Goal: Information Seeking & Learning: Learn about a topic

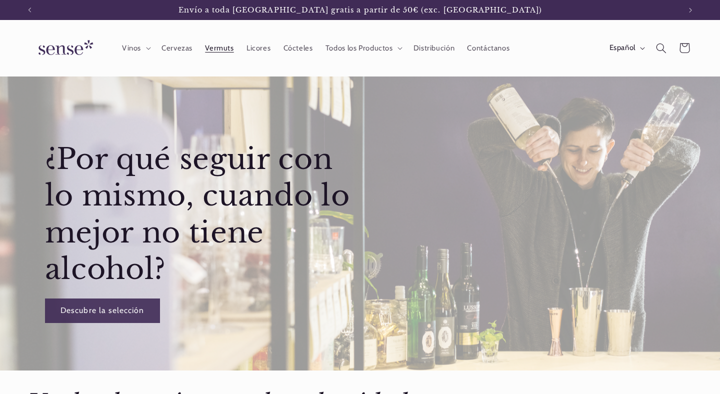
click at [225, 49] on span "Vermuts" at bounding box center [219, 47] width 28 height 9
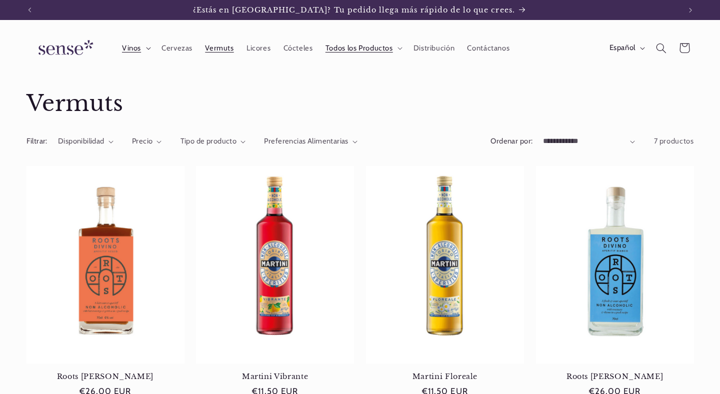
click at [141, 49] on span "Vinos" at bounding box center [131, 47] width 19 height 9
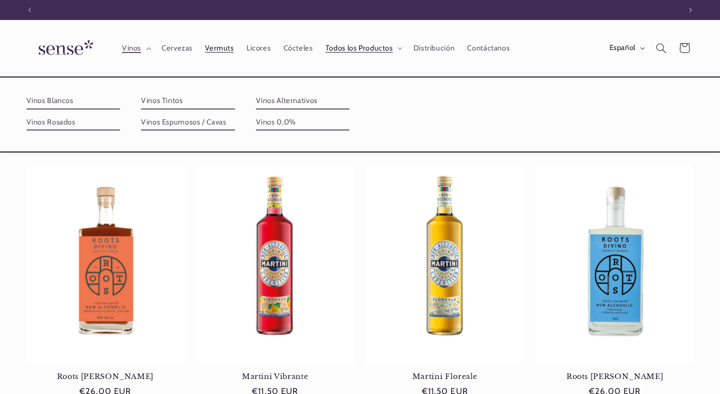
scroll to position [0, 651]
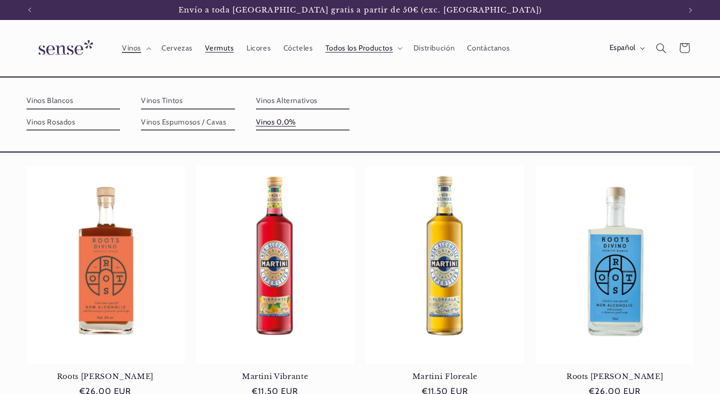
click at [274, 119] on link "Vinos 0,0%" at bounding box center [303, 122] width 94 height 16
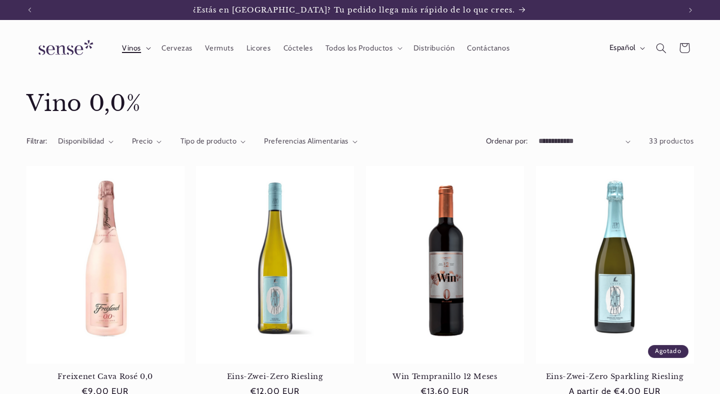
click at [144, 51] on summary "Vinos" at bounding box center [134, 48] width 39 height 22
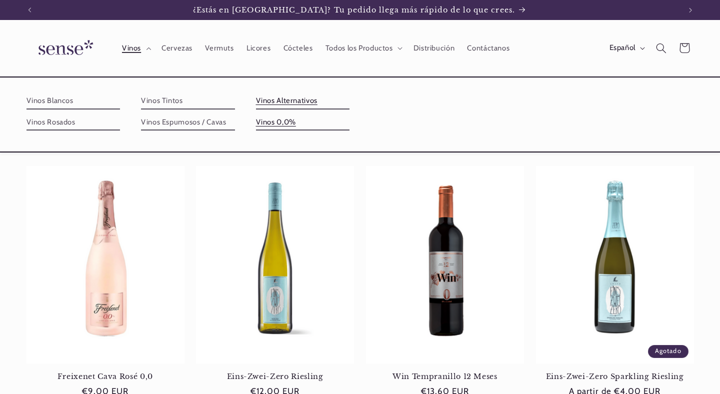
click at [280, 102] on link "Vinos Alternativos" at bounding box center [303, 101] width 94 height 16
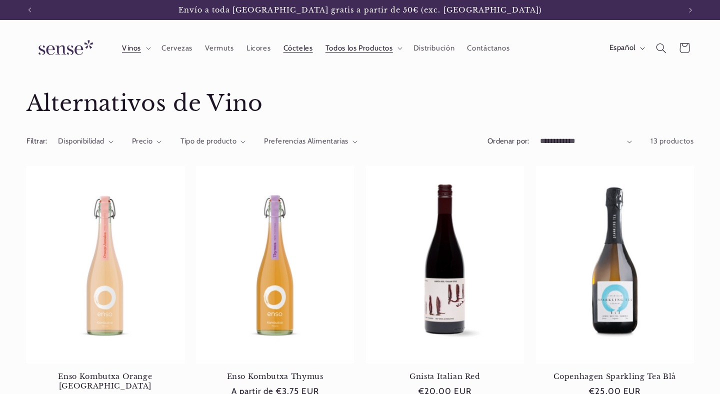
click at [302, 50] on span "Cócteles" at bounding box center [297, 47] width 29 height 9
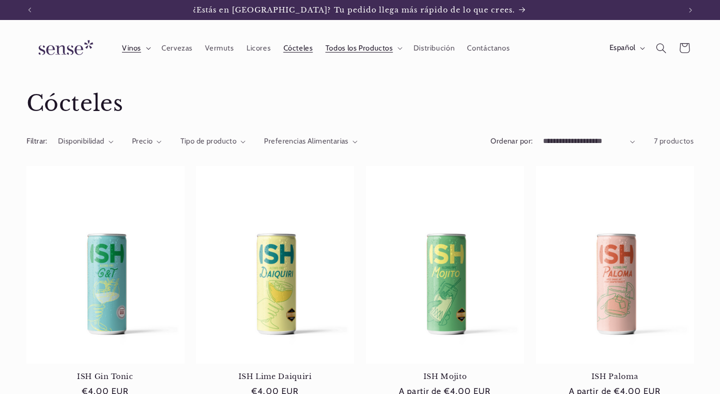
click at [149, 51] on summary "Vinos" at bounding box center [134, 48] width 39 height 22
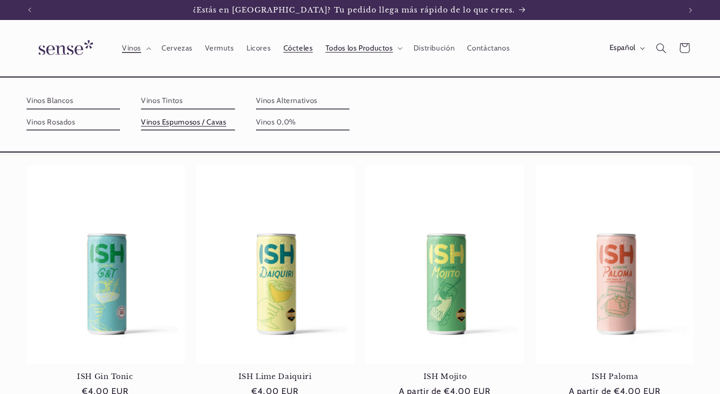
click at [198, 123] on link "Vinos Espumosos / Cavas" at bounding box center [188, 122] width 94 height 16
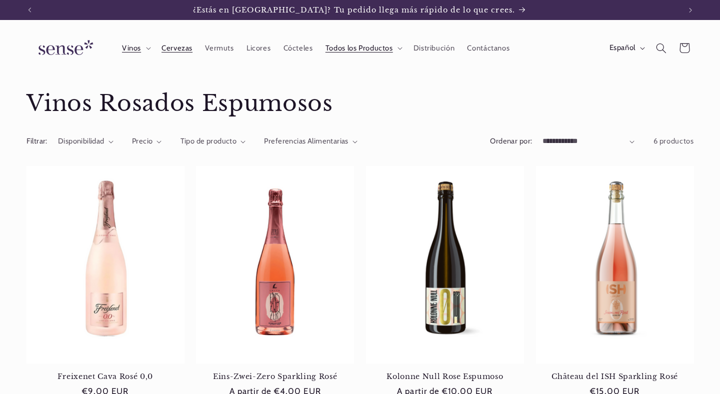
click at [173, 48] on span "Cervezas" at bounding box center [176, 47] width 31 height 9
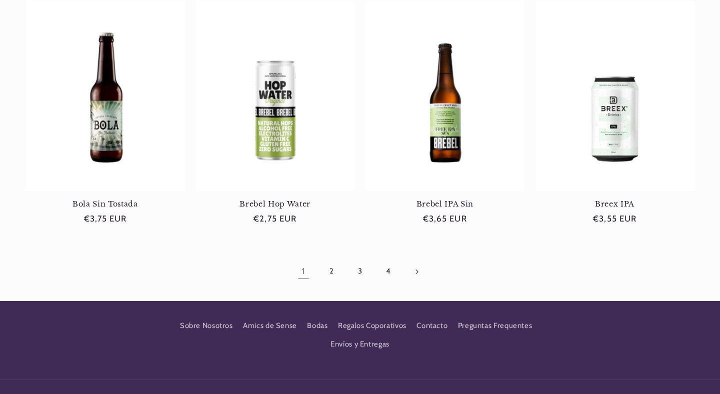
scroll to position [959, 0]
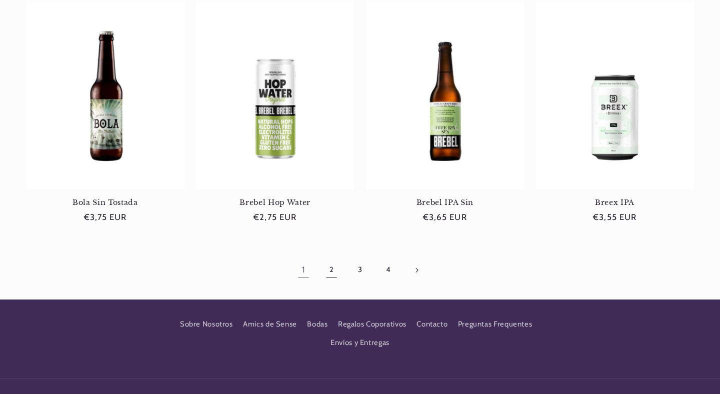
click at [328, 270] on link "2" at bounding box center [331, 269] width 23 height 23
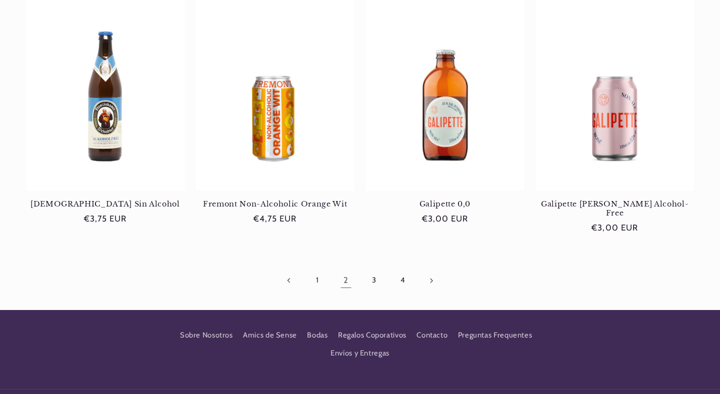
scroll to position [953, 0]
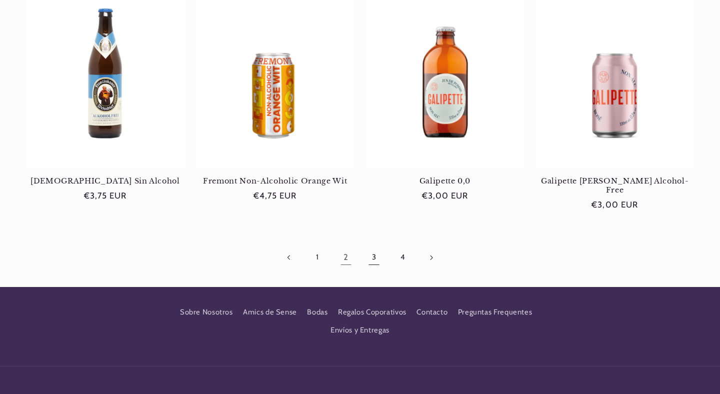
click at [373, 252] on link "3" at bounding box center [373, 257] width 23 height 23
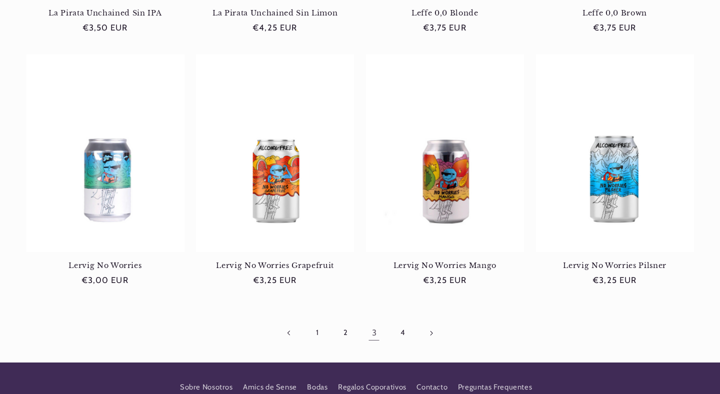
scroll to position [1043, 0]
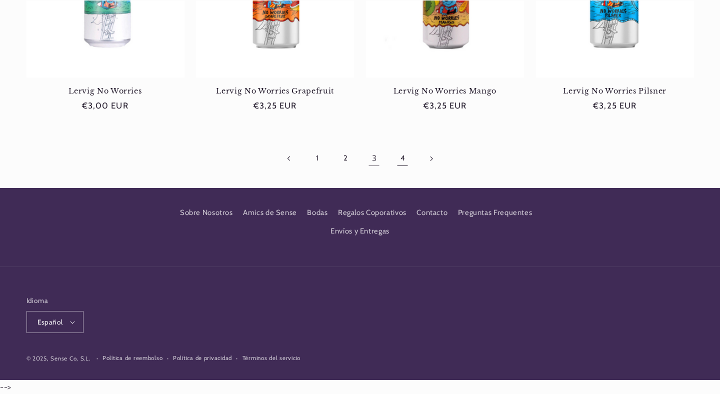
click at [404, 158] on link "4" at bounding box center [402, 158] width 23 height 23
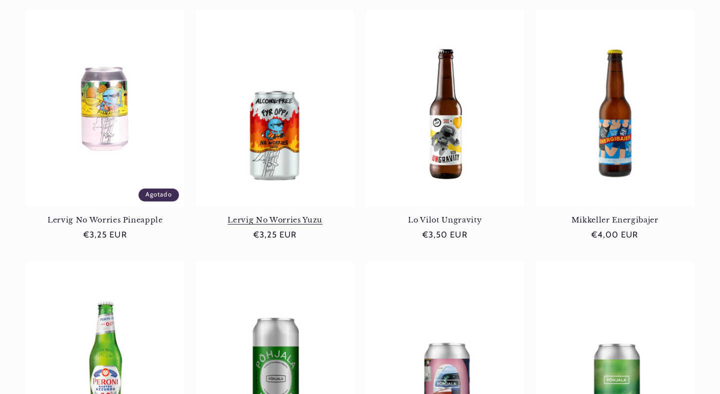
scroll to position [179, 0]
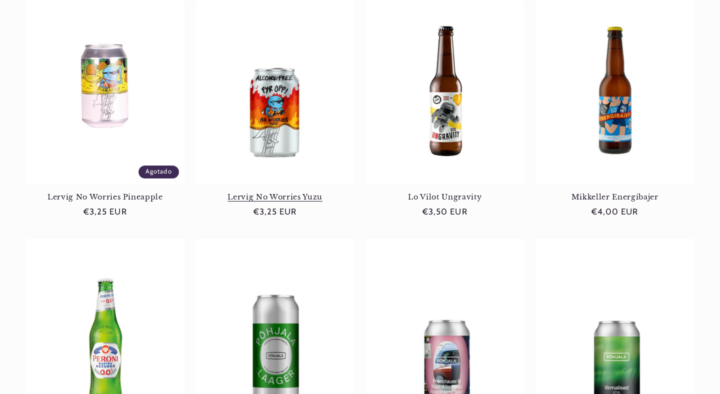
click at [268, 192] on link "Lervig No Worries Yuzu" at bounding box center [275, 196] width 158 height 9
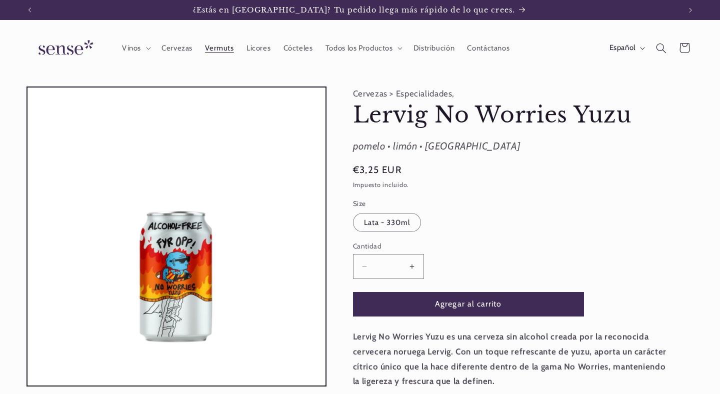
click at [225, 50] on span "Vermuts" at bounding box center [219, 47] width 28 height 9
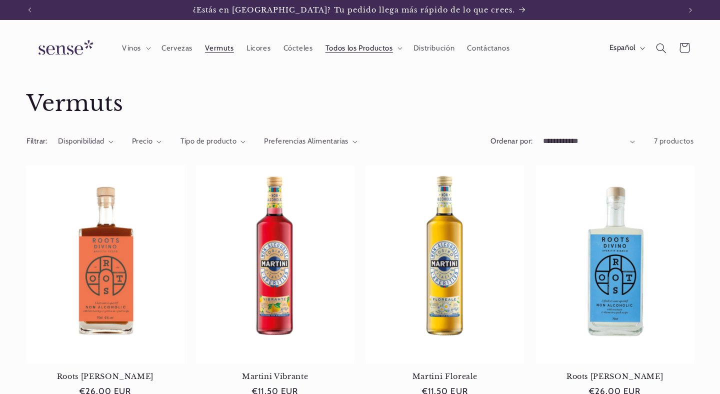
click at [260, 52] on link "Licores" at bounding box center [258, 48] width 37 height 22
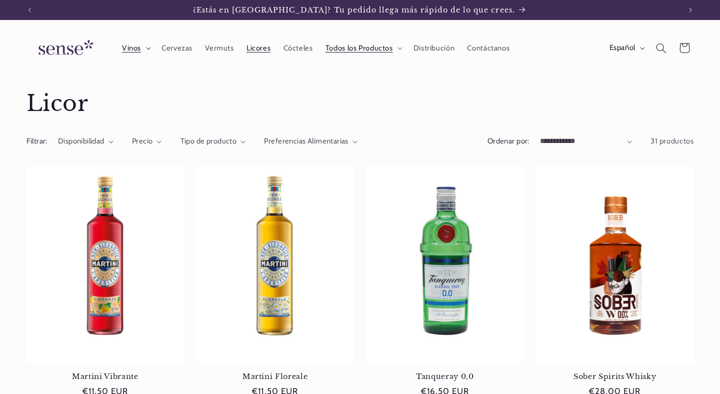
click at [134, 51] on span "Vinos" at bounding box center [131, 47] width 19 height 9
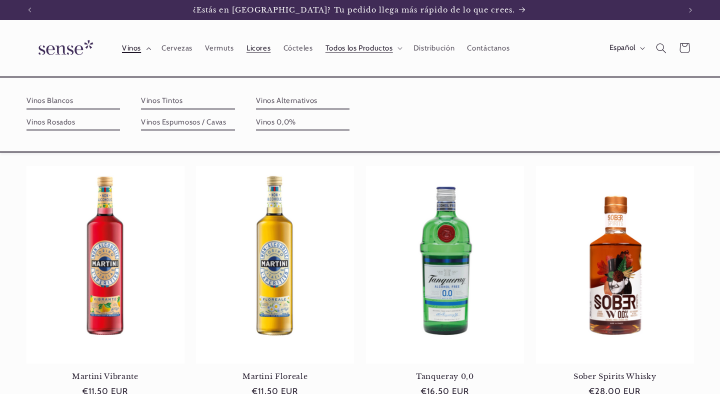
click at [136, 49] on span "Vinos" at bounding box center [131, 47] width 19 height 9
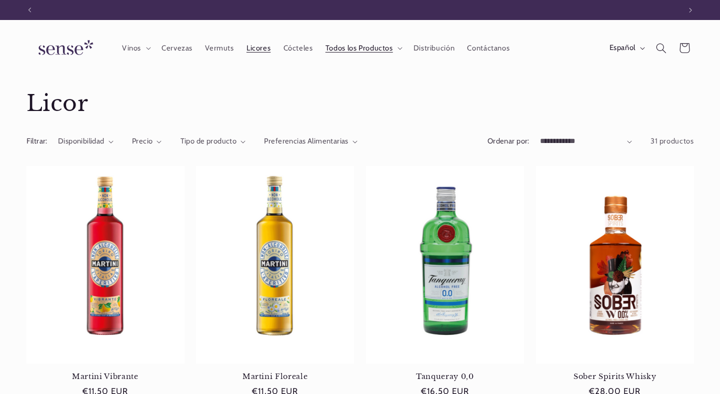
scroll to position [0, 651]
click at [66, 51] on img at bounding box center [63, 48] width 75 height 28
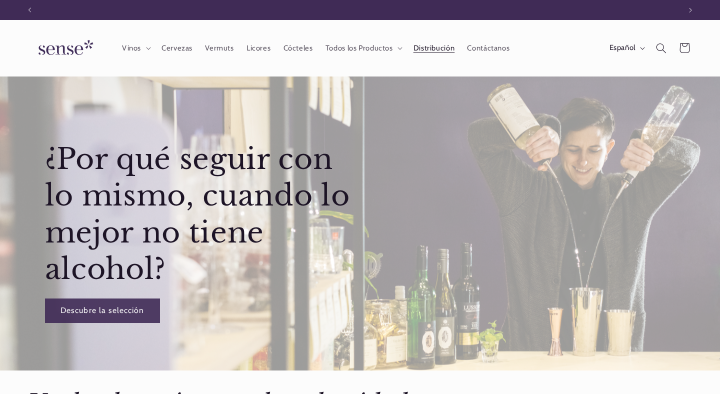
scroll to position [0, 651]
click at [439, 52] on link "Distribución" at bounding box center [434, 48] width 54 height 22
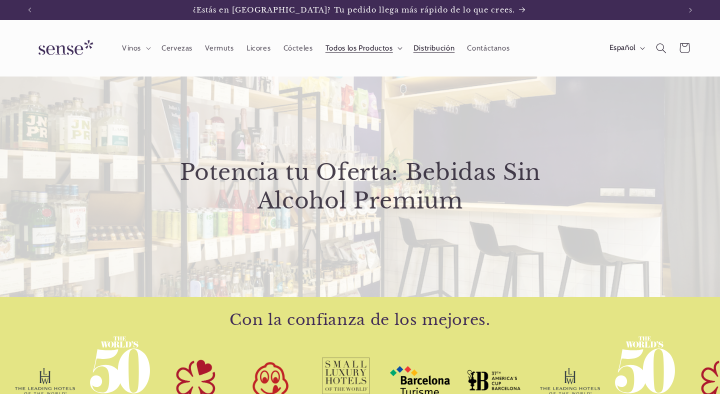
click at [350, 49] on span "Todos los Productos" at bounding box center [358, 47] width 67 height 9
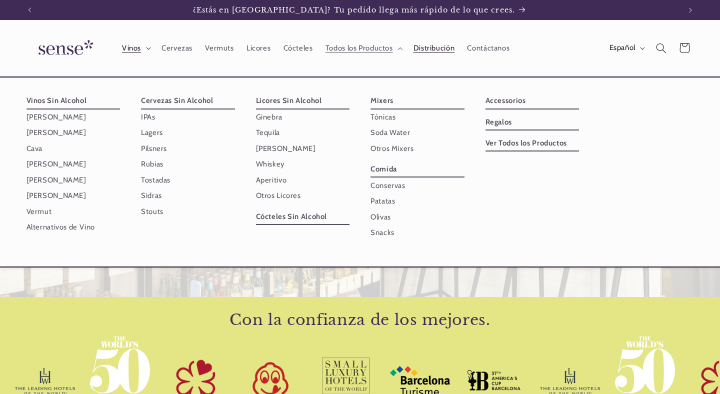
click at [149, 48] on icon at bounding box center [148, 48] width 5 height 3
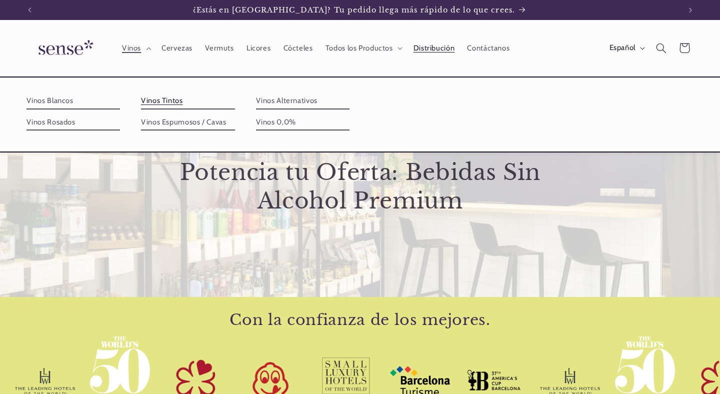
click at [169, 102] on link "Vinos Tintos" at bounding box center [188, 101] width 94 height 16
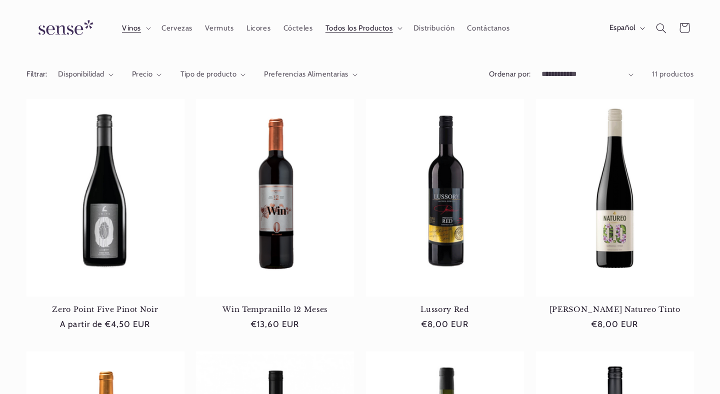
scroll to position [25, 0]
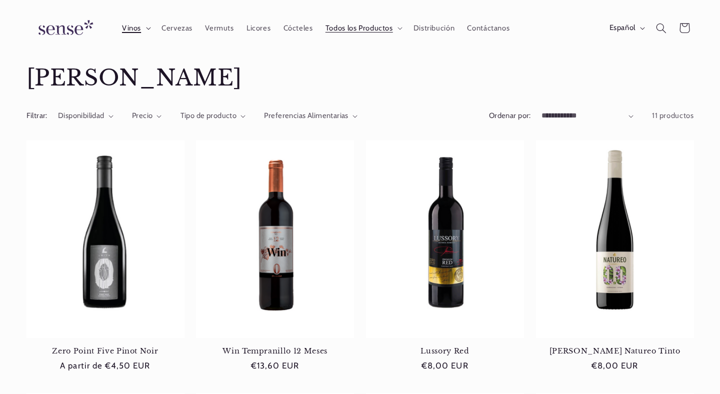
click at [148, 28] on icon at bounding box center [148, 28] width 5 height 3
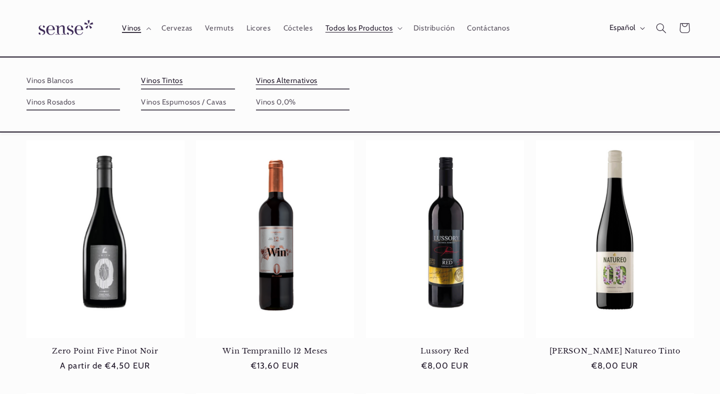
click at [289, 81] on link "Vinos Alternativos" at bounding box center [303, 81] width 94 height 16
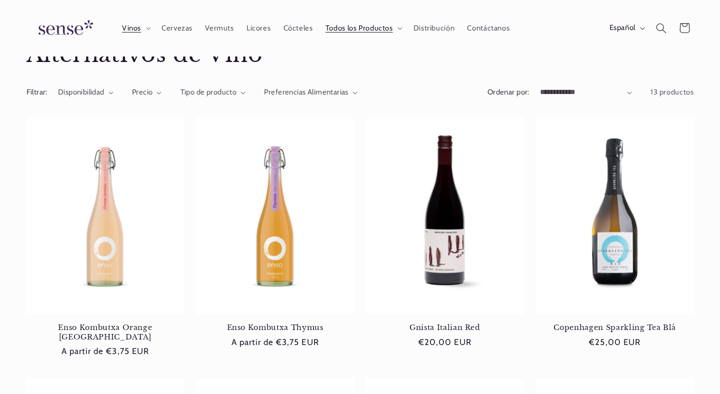
scroll to position [31, 0]
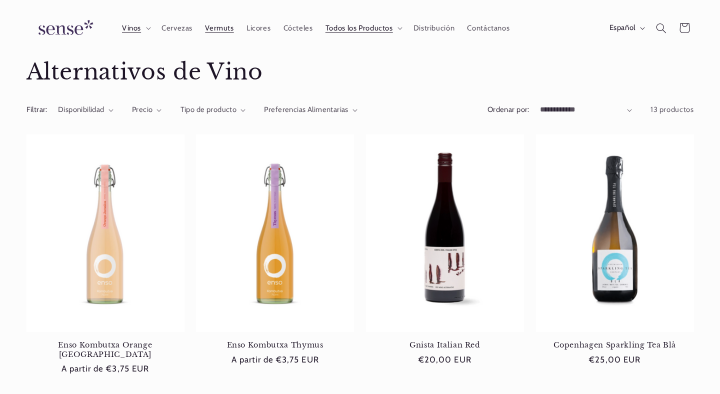
click at [210, 29] on span "Vermuts" at bounding box center [219, 27] width 28 height 9
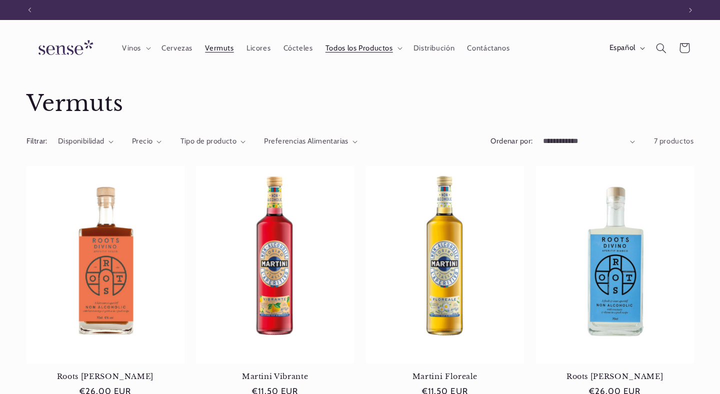
scroll to position [0, 651]
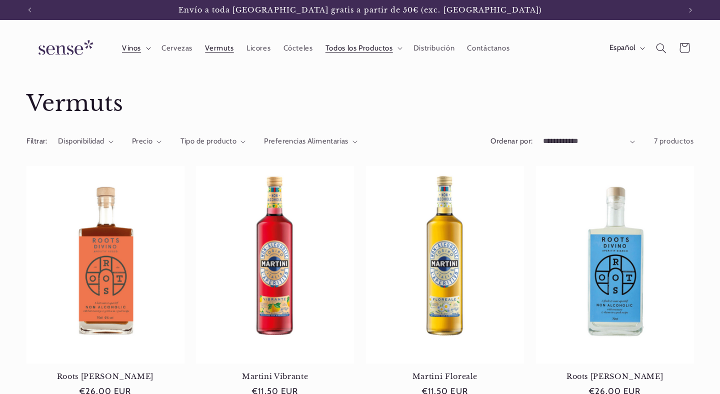
click at [150, 48] on icon at bounding box center [148, 48] width 5 height 3
click at [401, 48] on summary "Todos los Productos" at bounding box center [363, 48] width 88 height 22
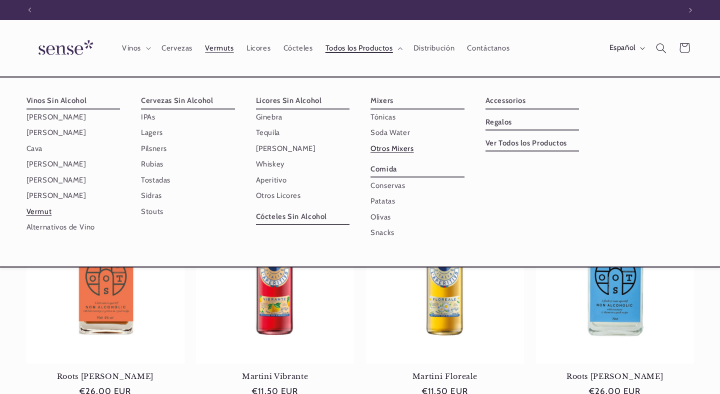
scroll to position [0, 0]
click at [394, 149] on link "Otros Mixers" at bounding box center [417, 148] width 94 height 15
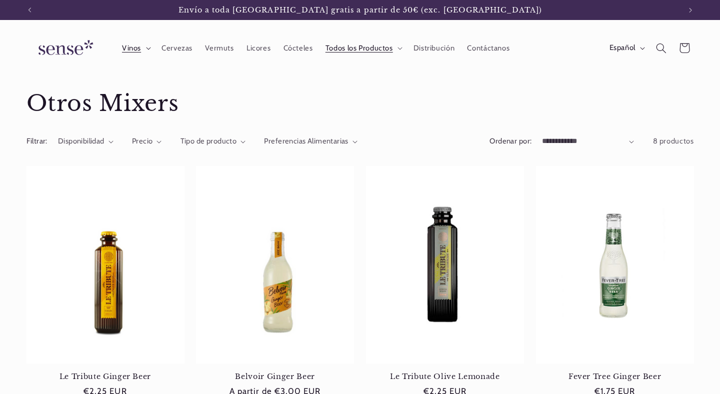
click at [149, 48] on icon at bounding box center [148, 48] width 5 height 3
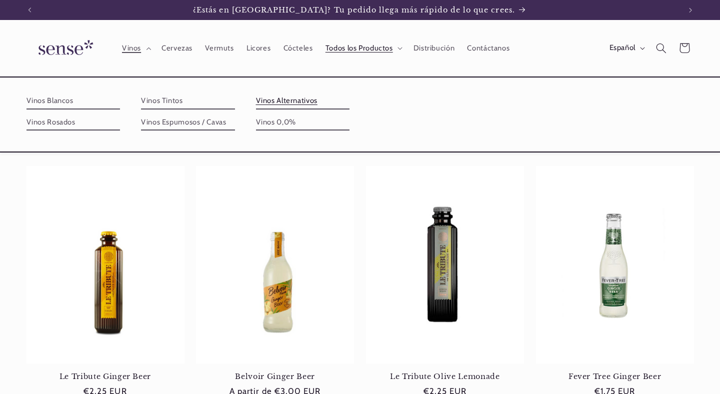
click at [293, 104] on link "Vinos Alternativos" at bounding box center [303, 101] width 94 height 16
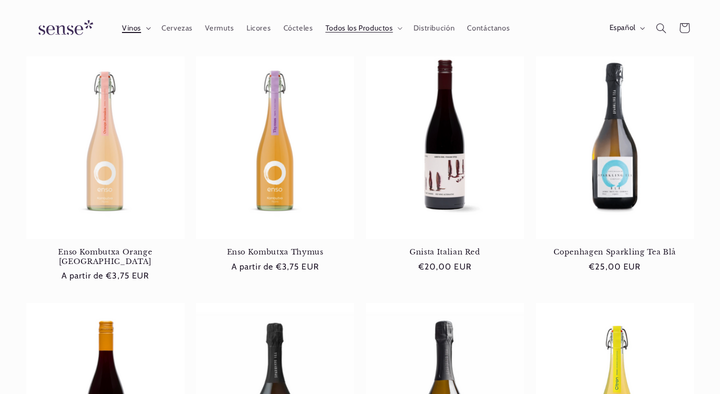
scroll to position [0, 651]
click at [146, 28] on icon at bounding box center [148, 28] width 4 height 2
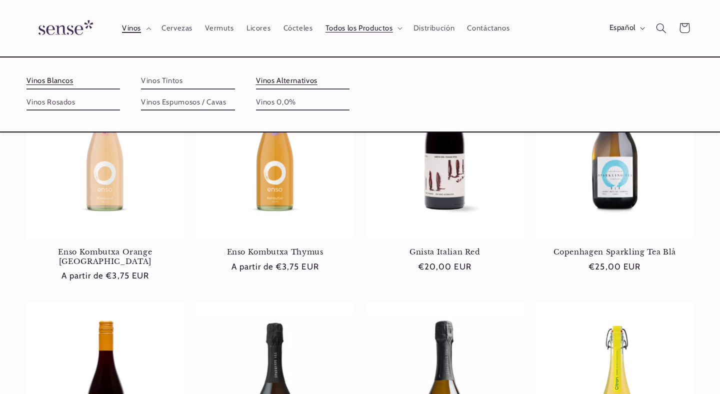
scroll to position [0, 0]
click at [65, 82] on link "Vinos Blancos" at bounding box center [73, 81] width 94 height 16
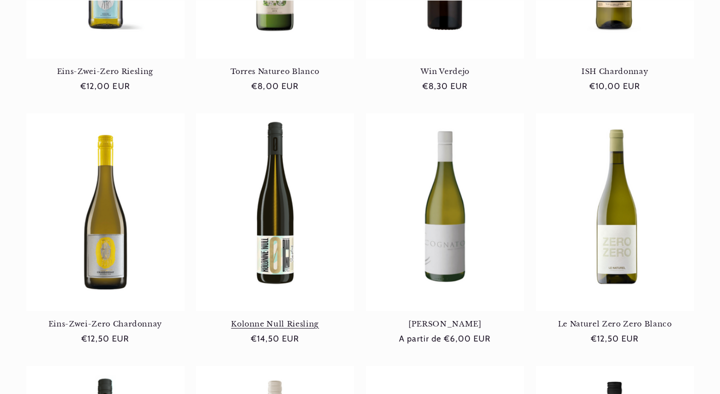
click at [280, 319] on link "Kolonne Null Riesling" at bounding box center [275, 323] width 158 height 9
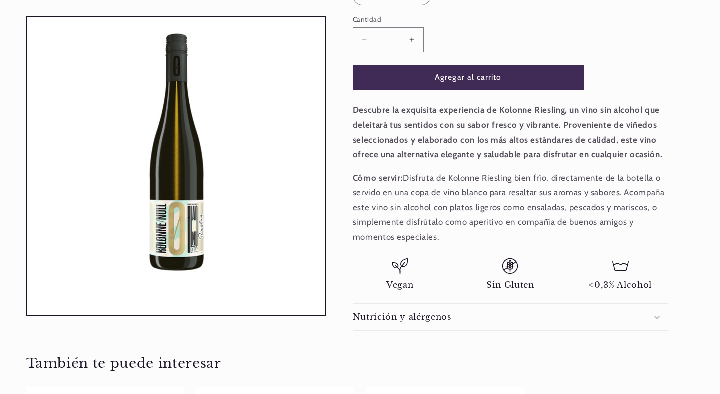
scroll to position [227, 0]
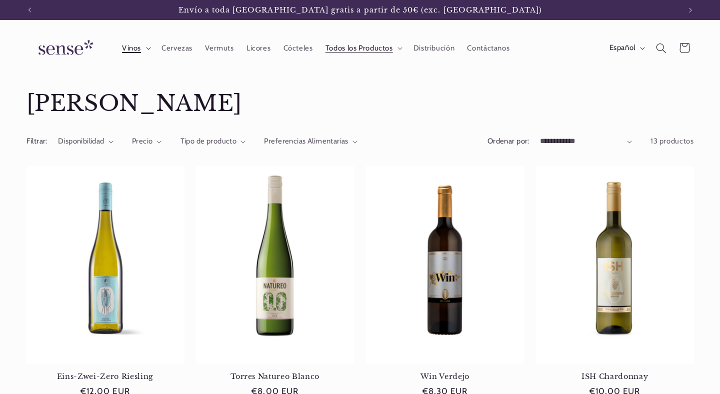
click at [146, 47] on icon at bounding box center [148, 48] width 4 height 2
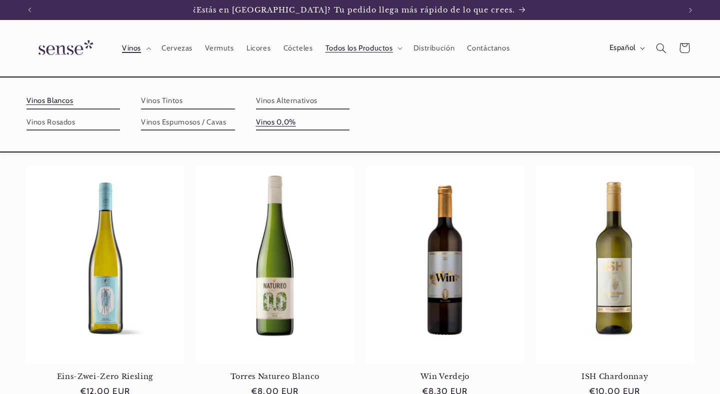
click at [284, 122] on link "Vinos 0,0%" at bounding box center [303, 122] width 94 height 16
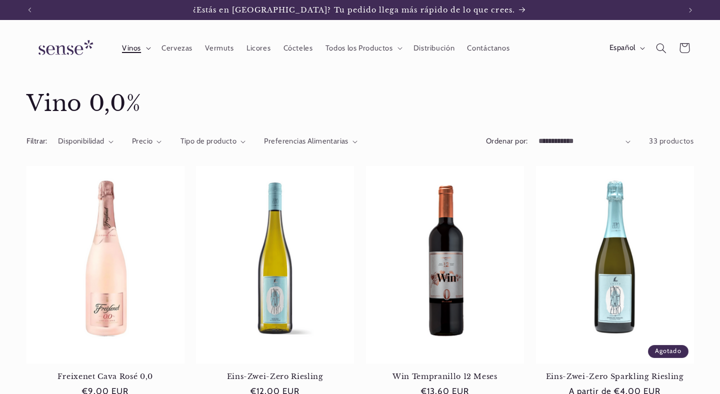
click at [149, 49] on icon at bounding box center [148, 48] width 5 height 3
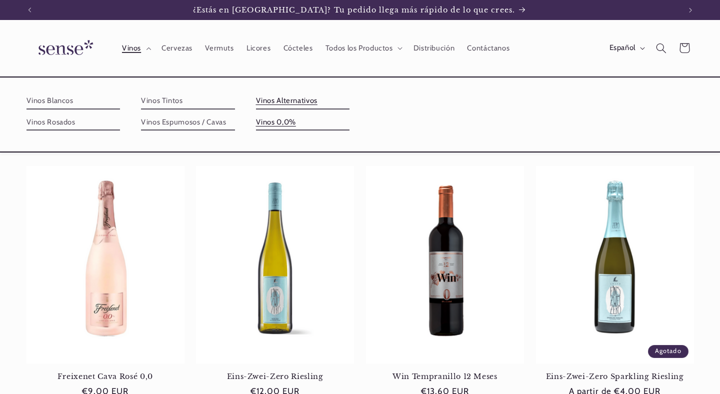
click at [297, 105] on link "Vinos Alternativos" at bounding box center [303, 101] width 94 height 16
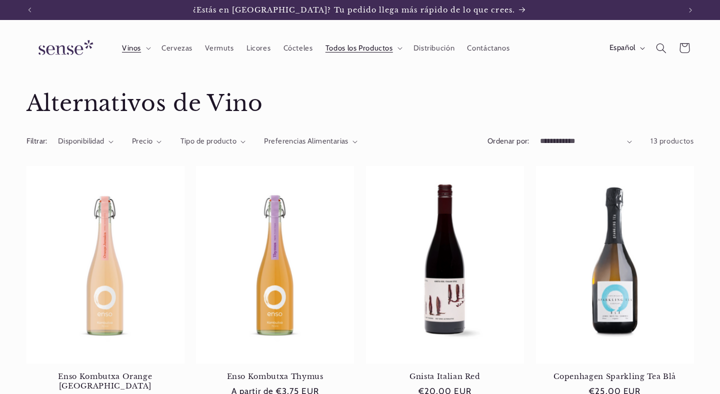
scroll to position [289, 0]
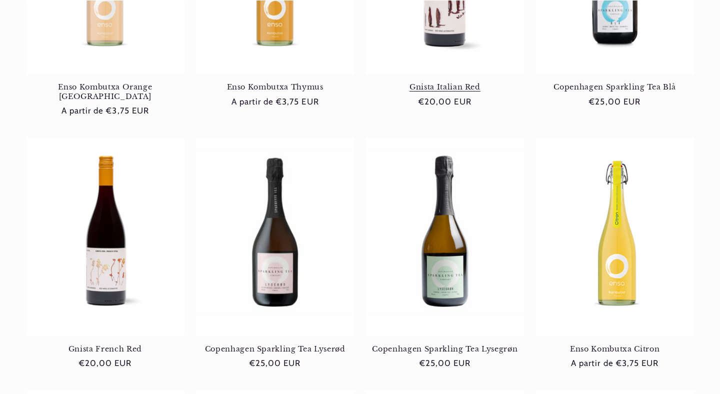
click at [435, 82] on link "Gnista Italian Red" at bounding box center [445, 86] width 158 height 9
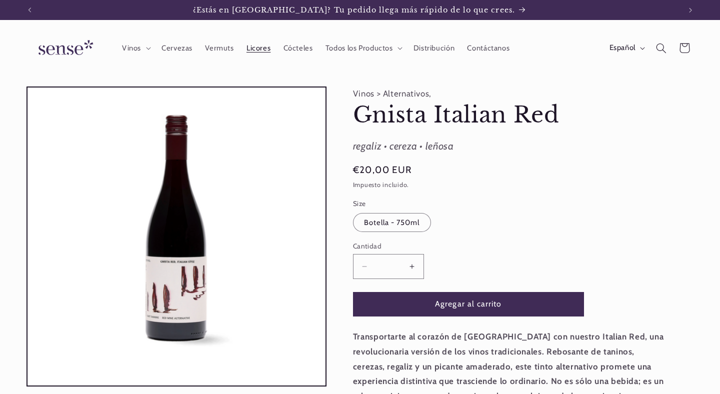
click at [263, 49] on span "Licores" at bounding box center [258, 47] width 24 height 9
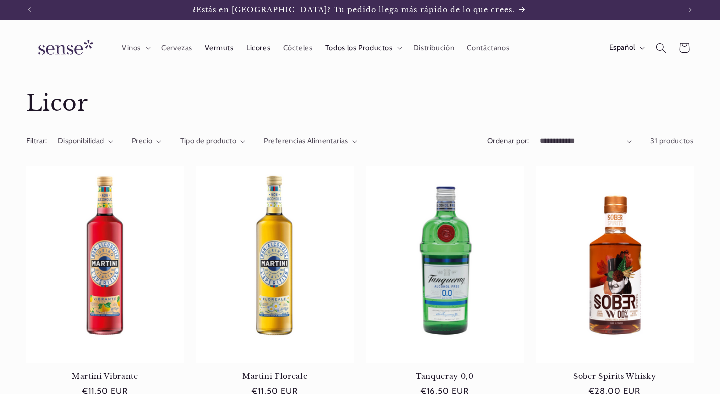
click at [219, 49] on span "Vermuts" at bounding box center [219, 47] width 28 height 9
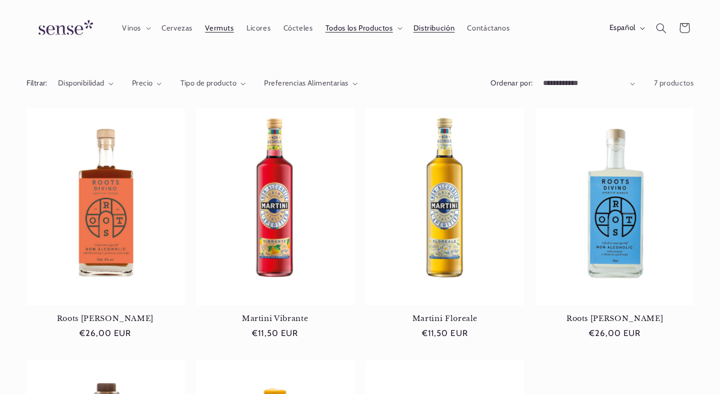
scroll to position [0, 651]
click at [302, 30] on span "Cócteles" at bounding box center [297, 27] width 29 height 9
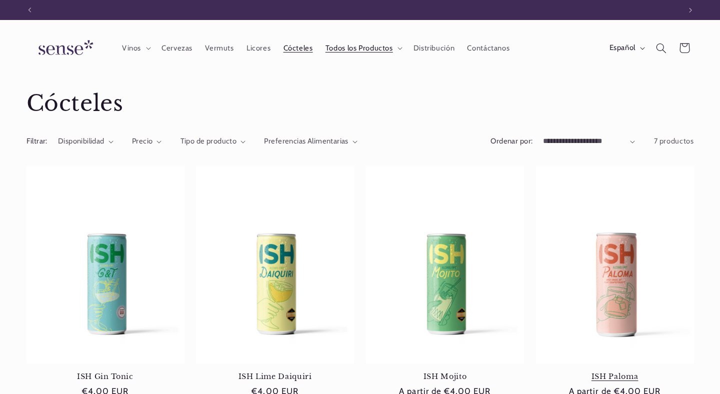
scroll to position [0, 651]
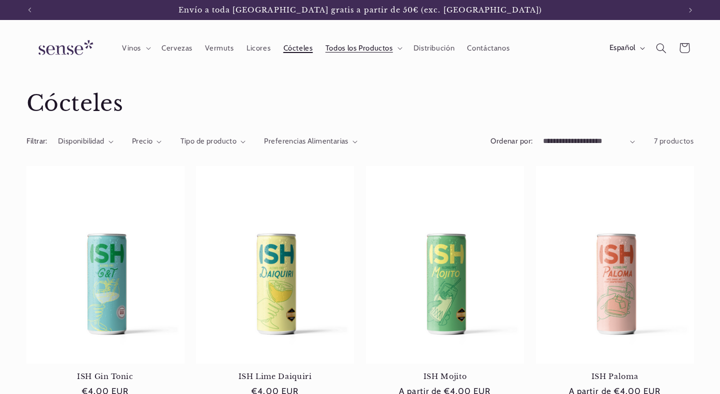
click at [296, 49] on span "Cócteles" at bounding box center [297, 47] width 29 height 9
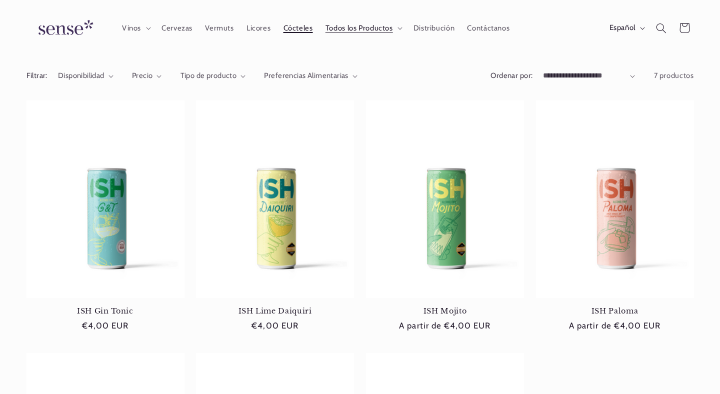
scroll to position [0, 651]
click at [257, 28] on span "Licores" at bounding box center [258, 27] width 24 height 9
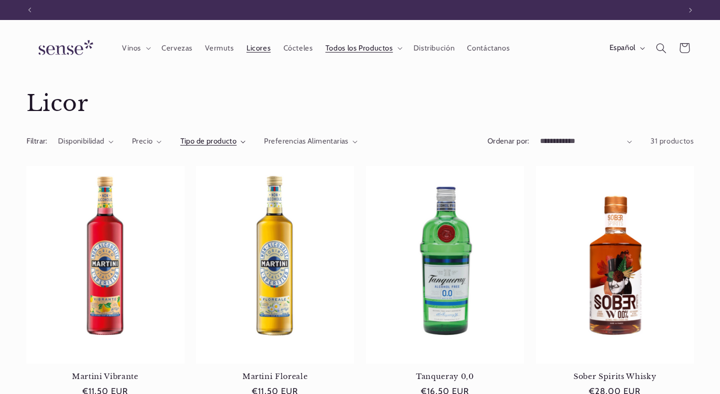
scroll to position [0, 651]
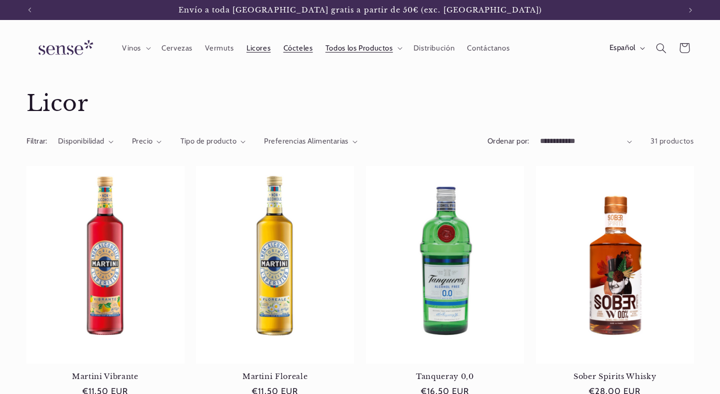
click at [297, 48] on span "Cócteles" at bounding box center [297, 47] width 29 height 9
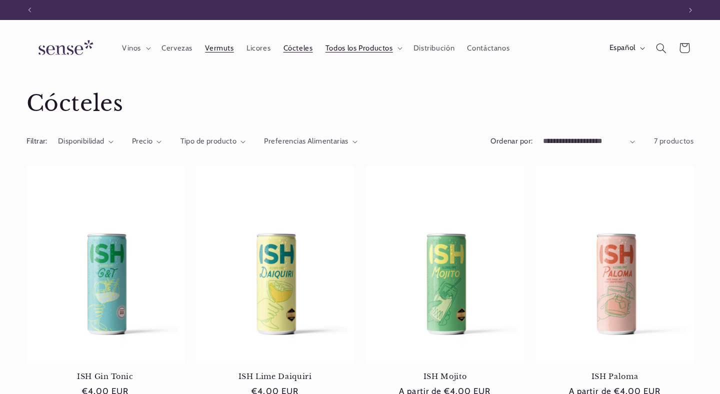
scroll to position [0, 651]
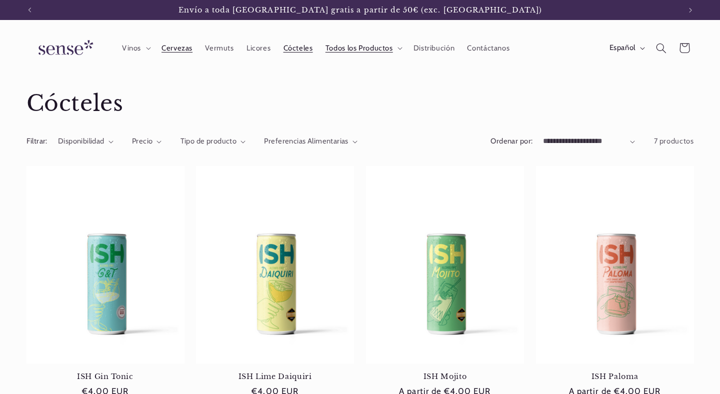
click at [182, 48] on span "Cervezas" at bounding box center [176, 47] width 31 height 9
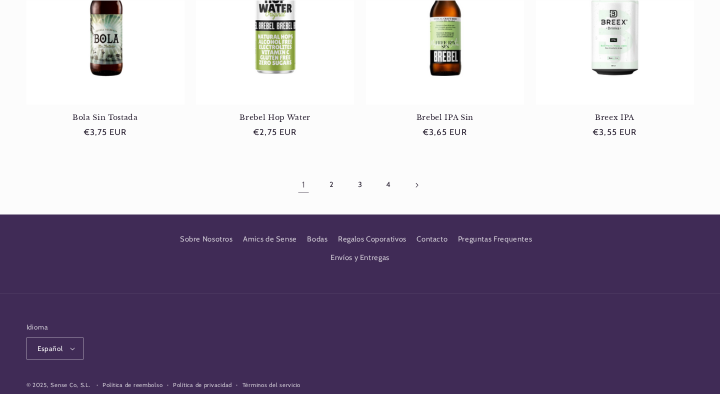
scroll to position [1044, 0]
click at [334, 182] on link "2" at bounding box center [331, 184] width 23 height 23
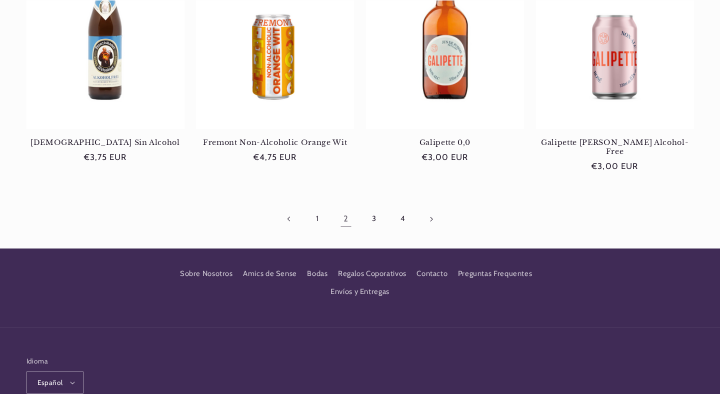
scroll to position [994, 0]
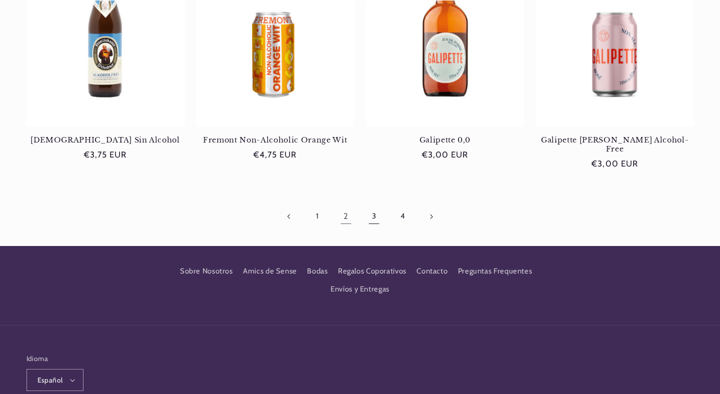
click at [373, 212] on link "3" at bounding box center [373, 216] width 23 height 23
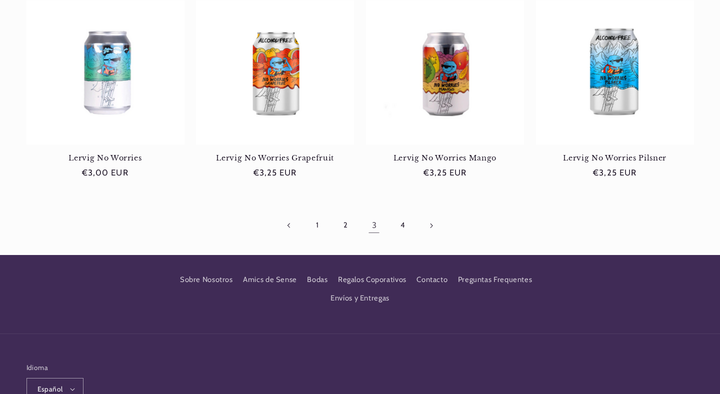
scroll to position [1012, 0]
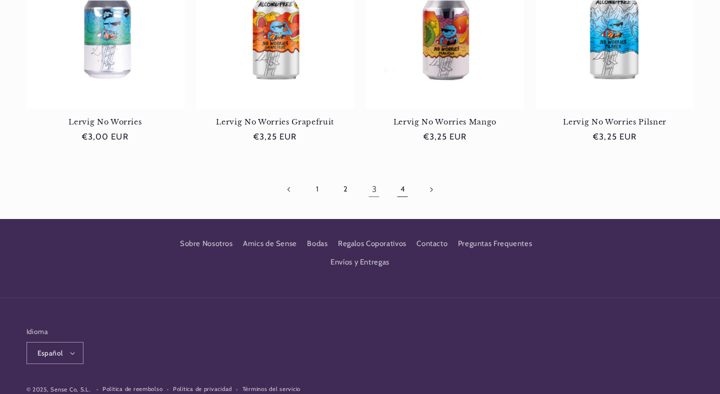
click at [401, 193] on link "4" at bounding box center [402, 189] width 23 height 23
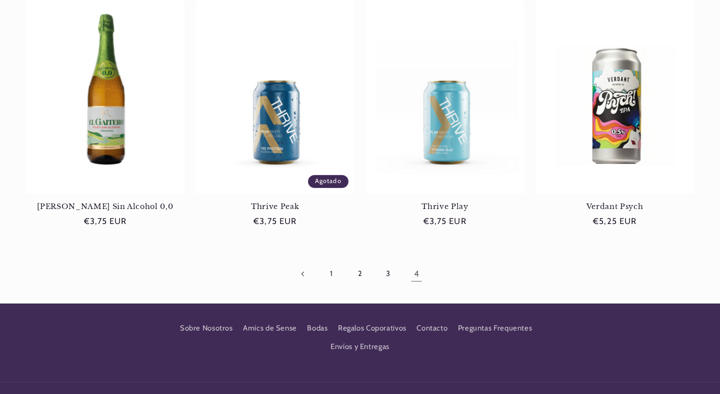
scroll to position [689, 0]
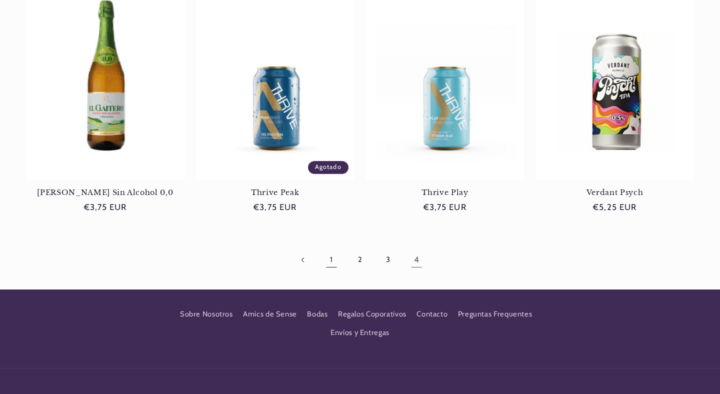
click at [333, 261] on link "1" at bounding box center [331, 259] width 23 height 23
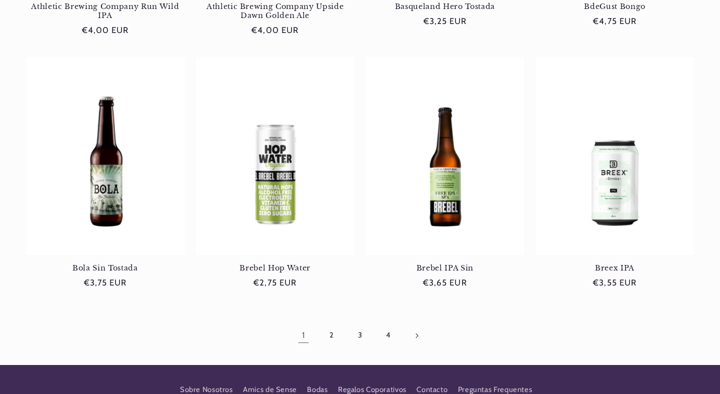
scroll to position [897, 0]
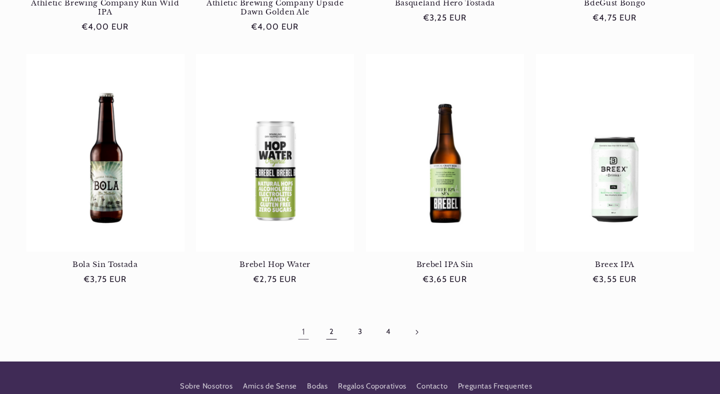
click at [333, 328] on link "2" at bounding box center [331, 331] width 23 height 23
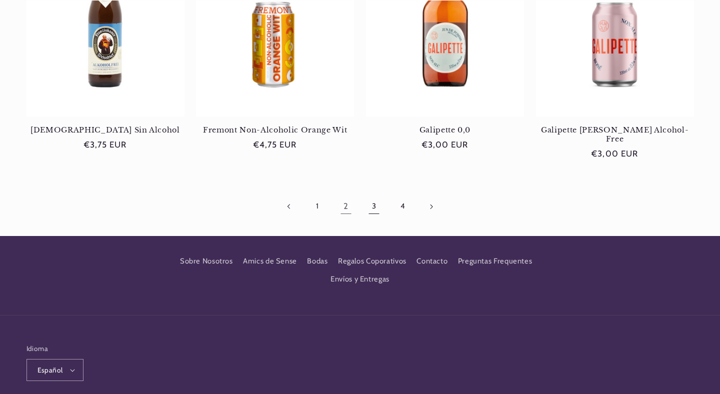
scroll to position [1004, 0]
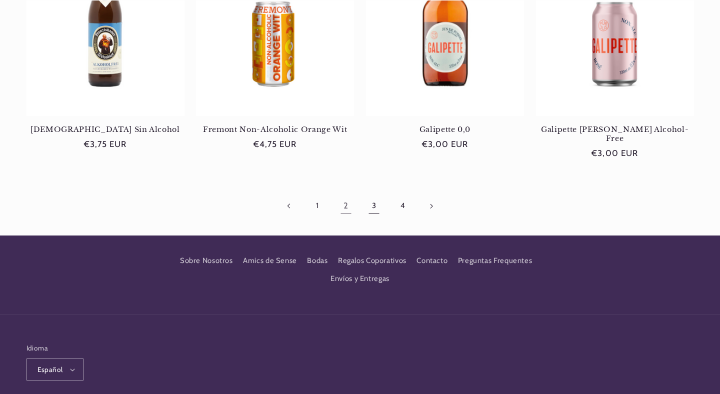
click at [372, 198] on link "3" at bounding box center [373, 205] width 23 height 23
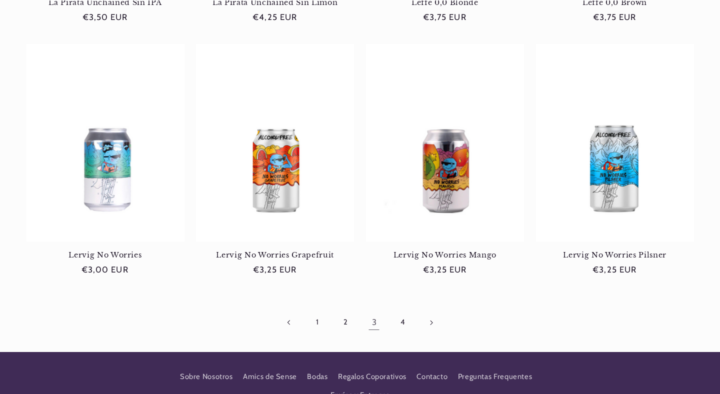
scroll to position [888, 0]
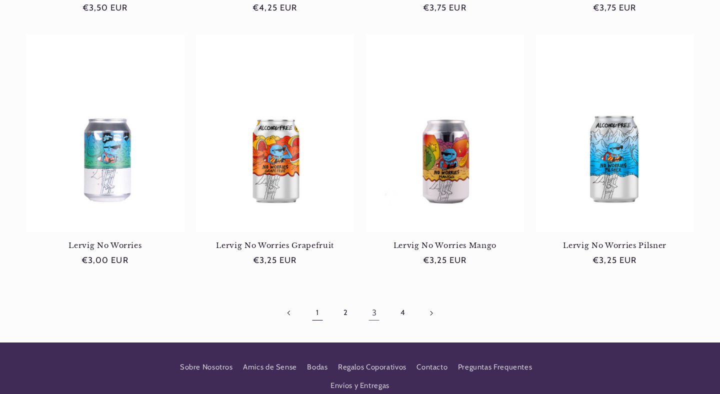
click at [318, 310] on link "1" at bounding box center [317, 312] width 23 height 23
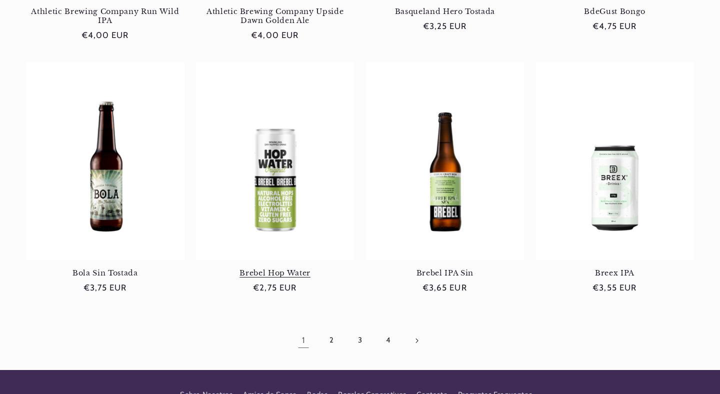
scroll to position [1025, 0]
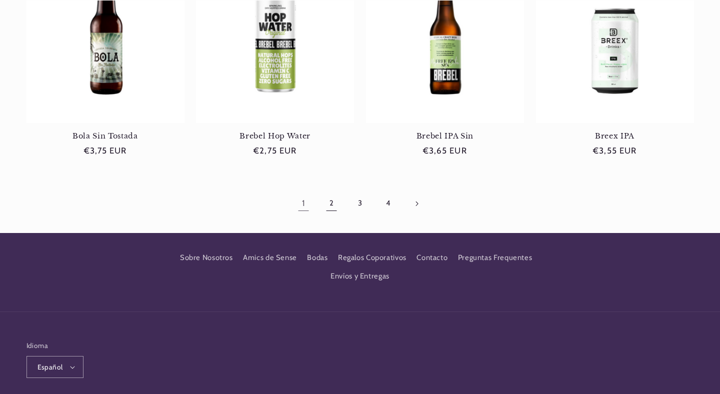
click at [331, 206] on link "2" at bounding box center [331, 203] width 23 height 23
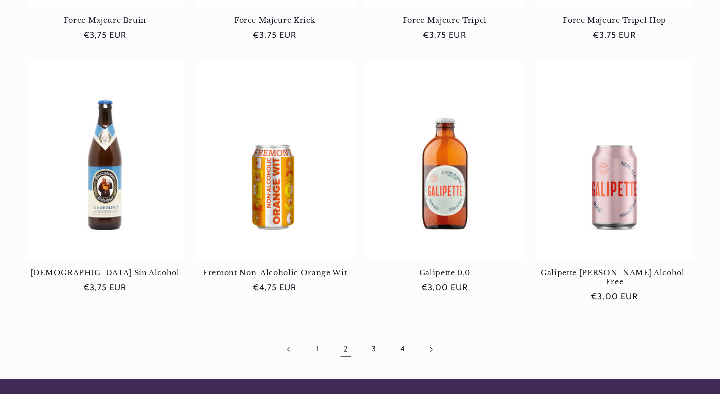
scroll to position [1015, 0]
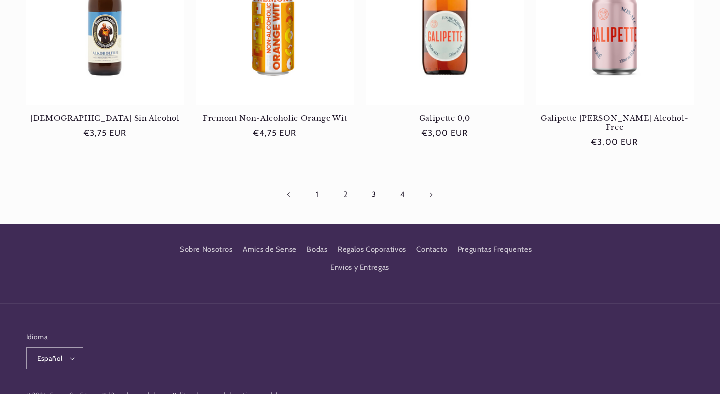
click at [374, 185] on link "3" at bounding box center [373, 194] width 23 height 23
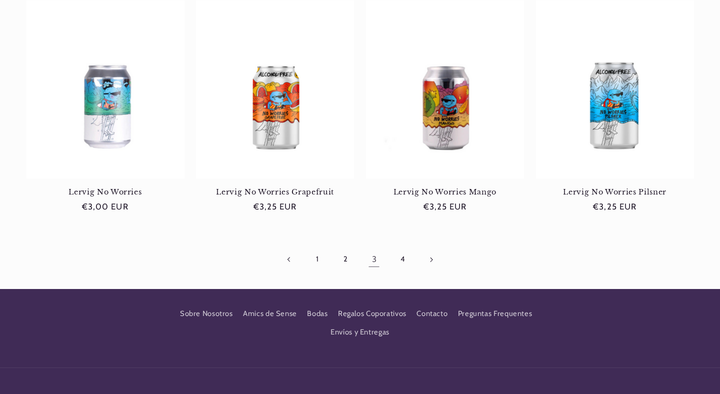
scroll to position [1043, 0]
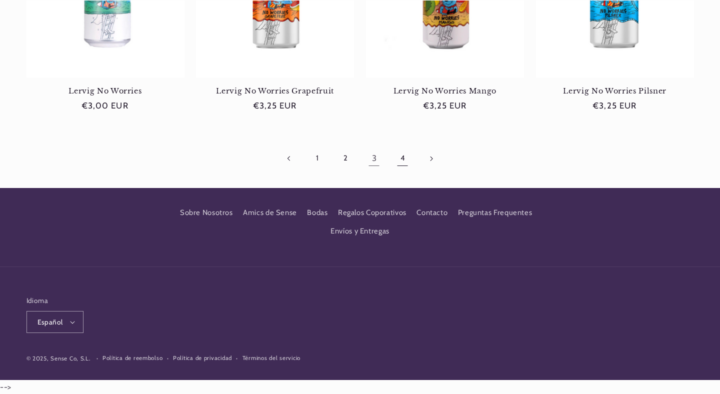
click at [400, 161] on link "4" at bounding box center [402, 158] width 23 height 23
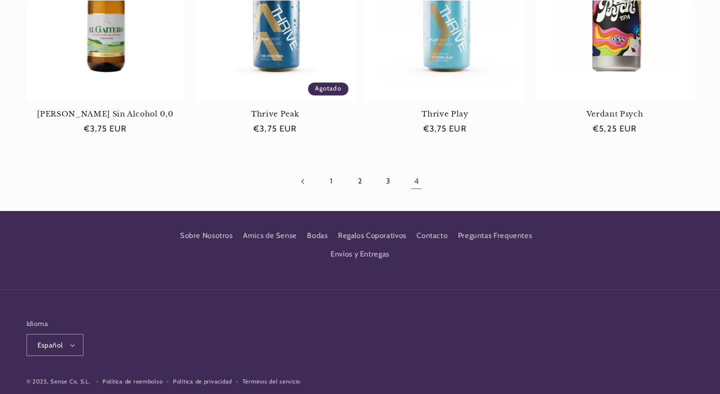
scroll to position [773, 0]
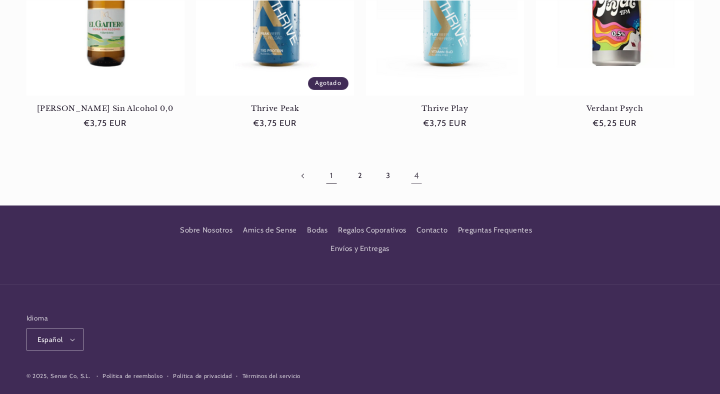
click at [331, 179] on link "1" at bounding box center [331, 175] width 23 height 23
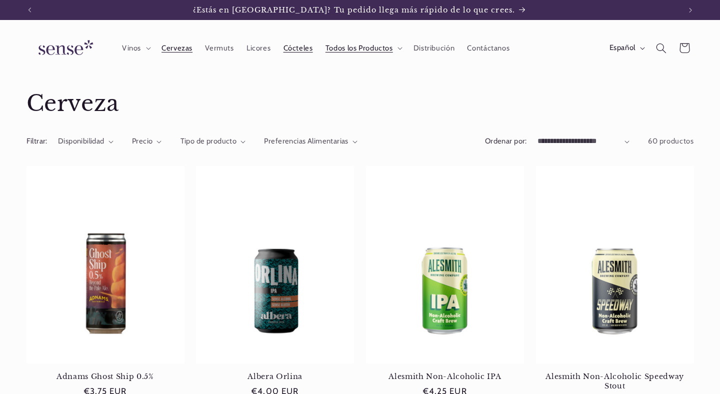
click at [301, 51] on span "Cócteles" at bounding box center [297, 47] width 29 height 9
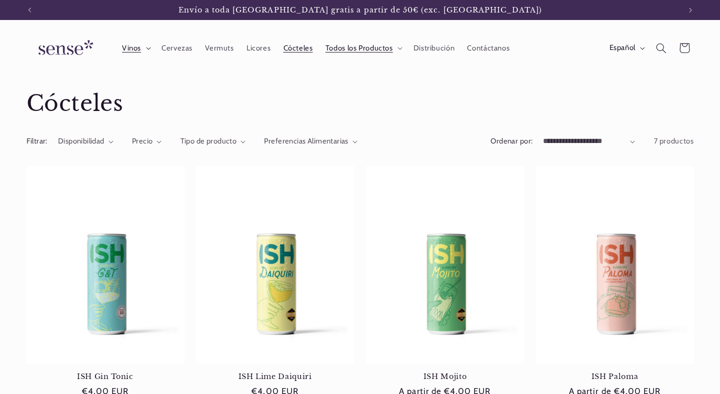
click at [146, 48] on icon at bounding box center [148, 48] width 5 height 3
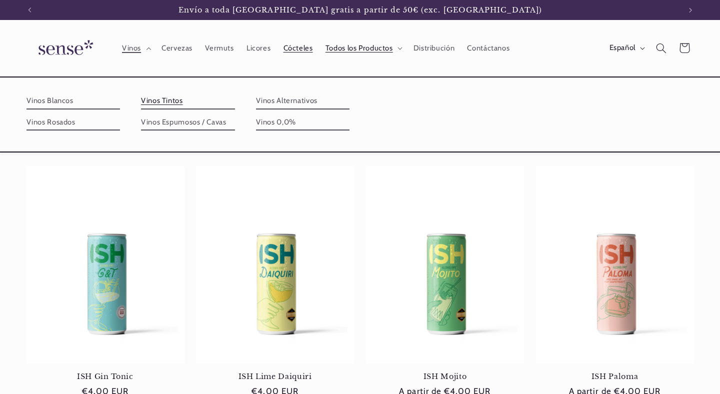
click at [165, 99] on link "Vinos Tintos" at bounding box center [188, 101] width 94 height 16
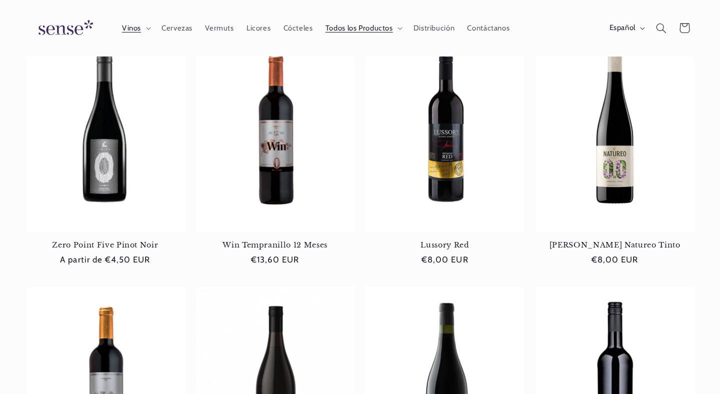
scroll to position [118, 0]
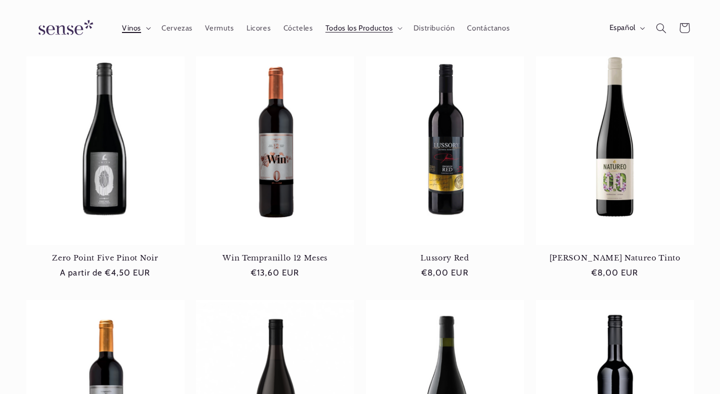
click at [149, 29] on icon at bounding box center [148, 28] width 5 height 3
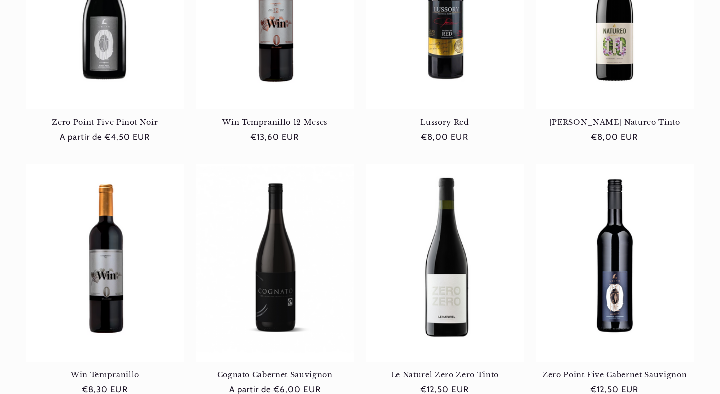
scroll to position [0, 651]
